Goal: Task Accomplishment & Management: Manage account settings

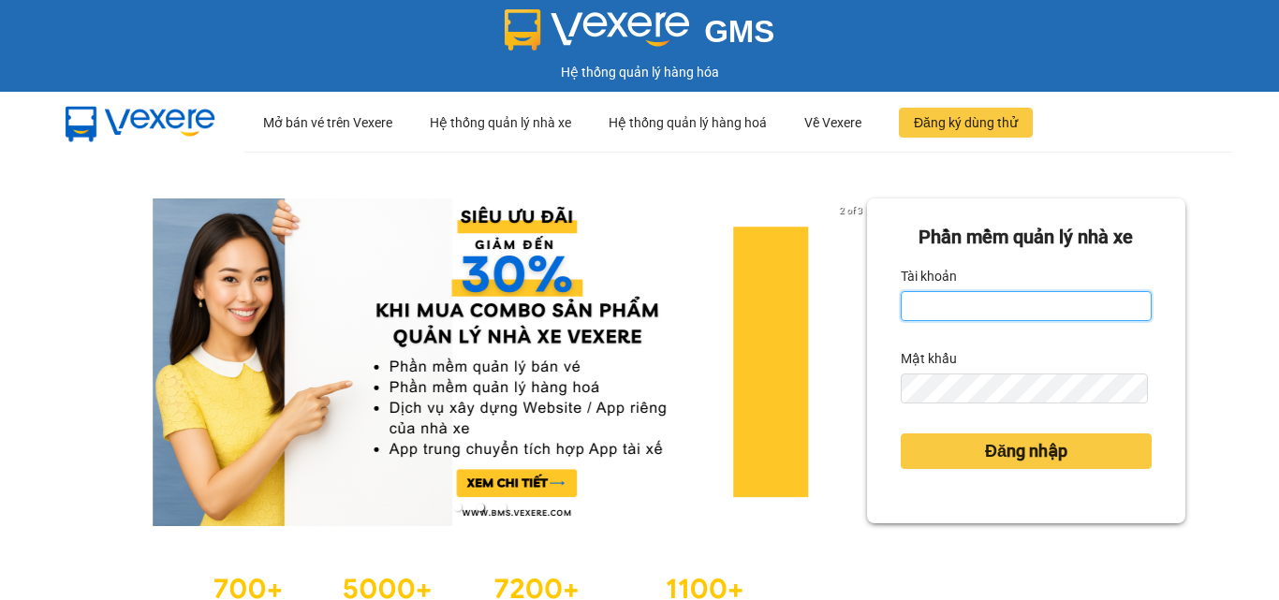
click at [1079, 318] on input "Tài khoản" at bounding box center [1026, 306] width 251 height 30
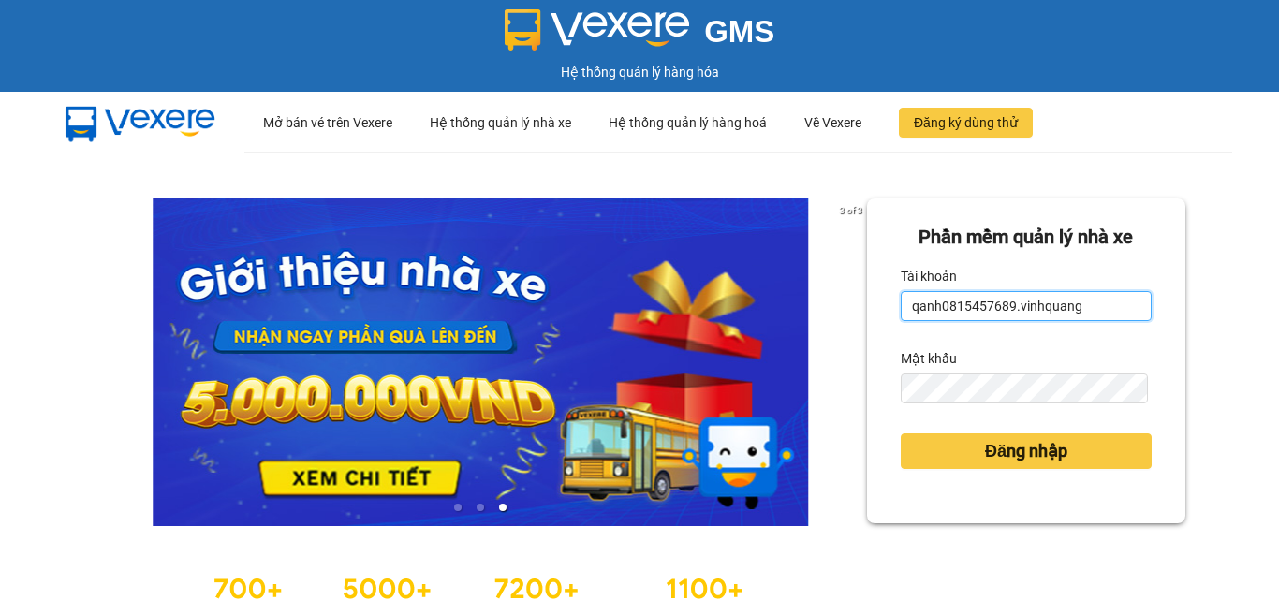
click at [1111, 301] on input "qanh0815457689.vinhquang" at bounding box center [1026, 306] width 251 height 30
type input "qanh0815457689.vinhquang"
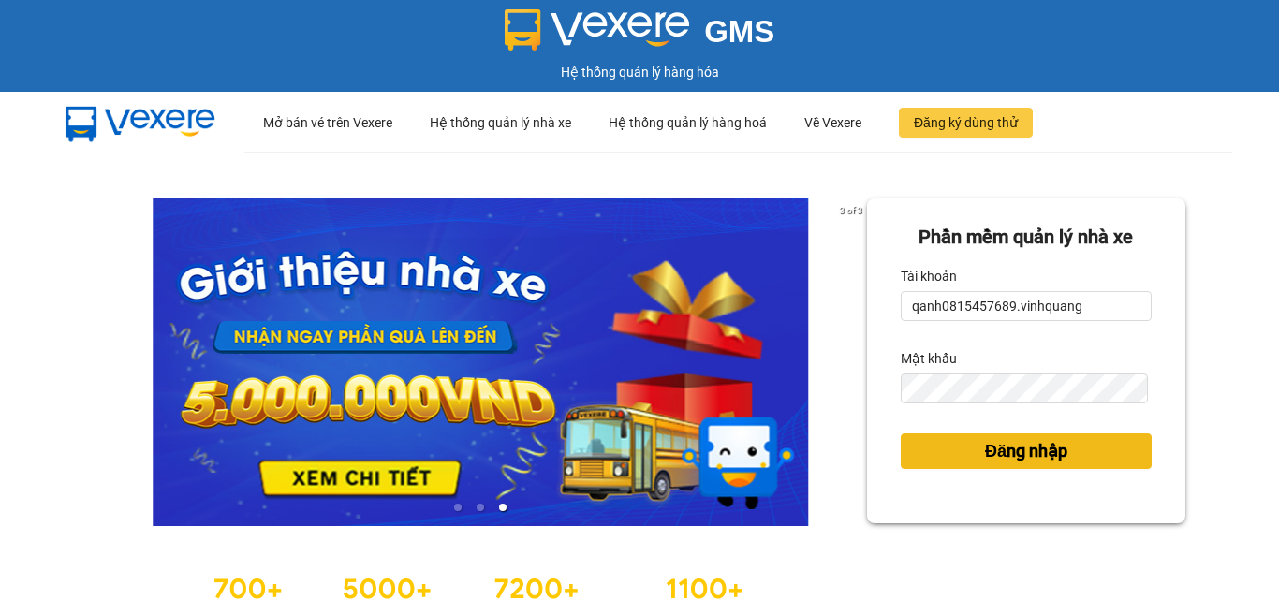
click at [1014, 455] on span "Đăng nhập" at bounding box center [1026, 451] width 82 height 26
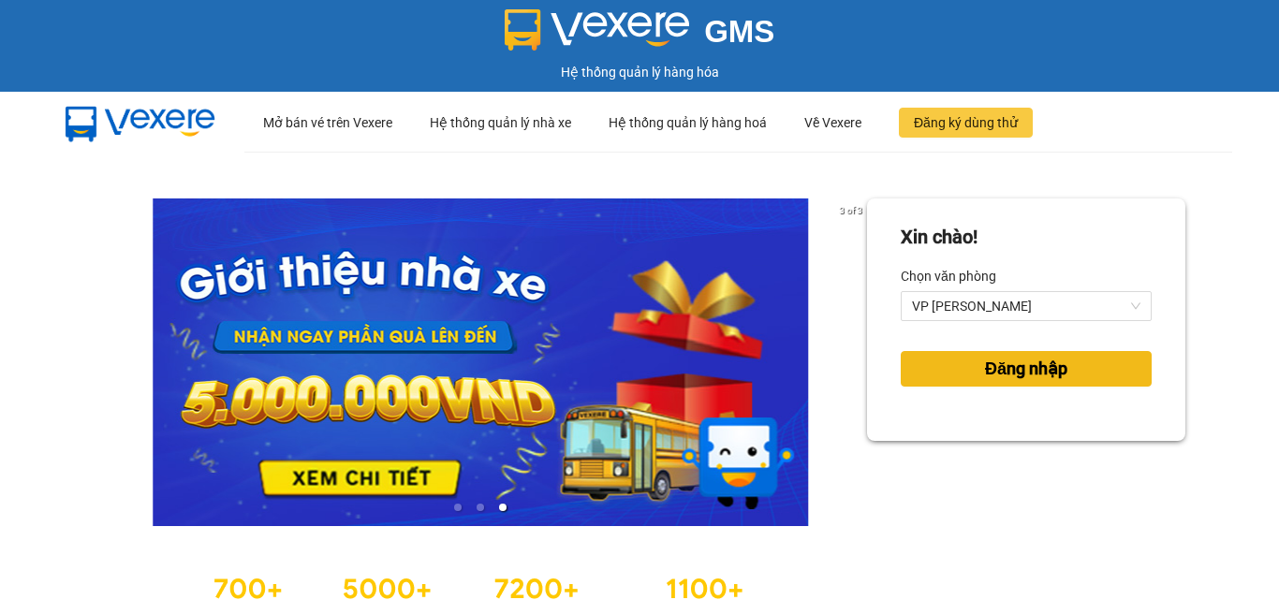
click at [958, 363] on button "Đăng nhập" at bounding box center [1026, 369] width 251 height 36
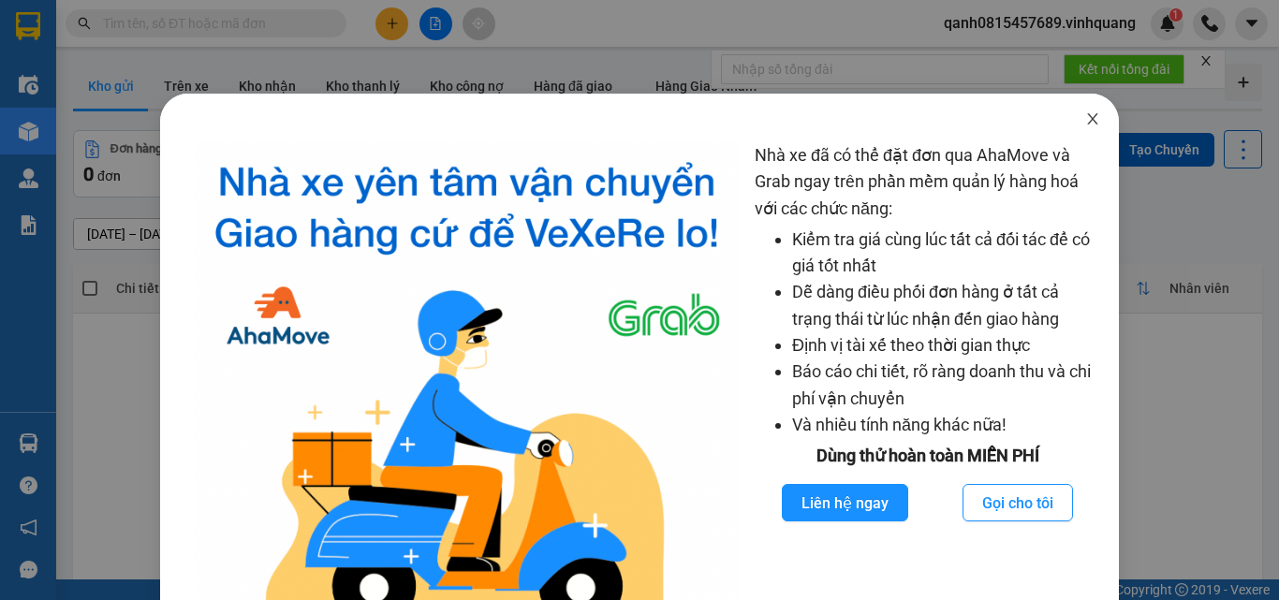
click at [1085, 119] on icon "close" at bounding box center [1092, 118] width 15 height 15
